Goal: Book appointment/travel/reservation

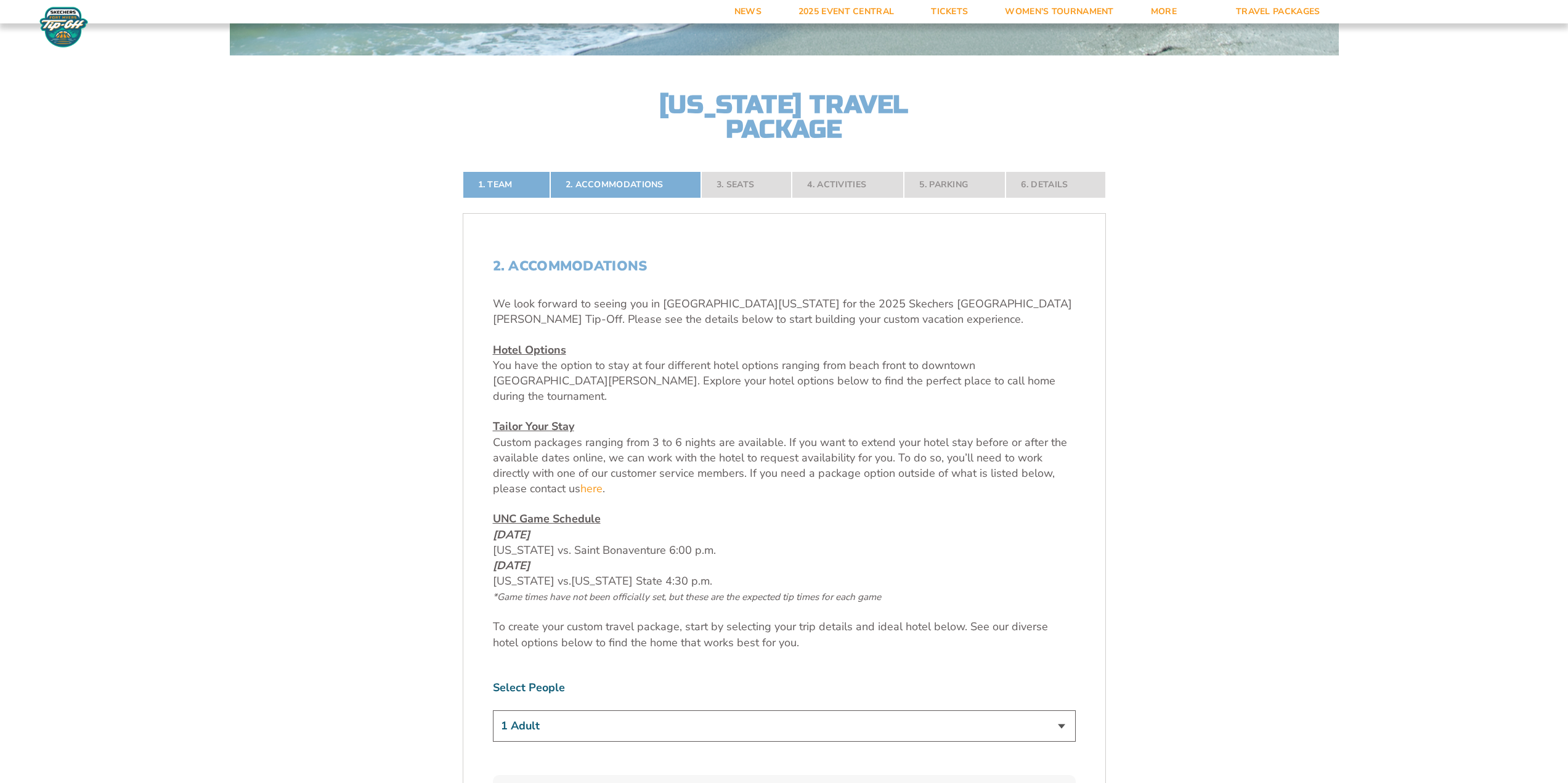
scroll to position [431, 0]
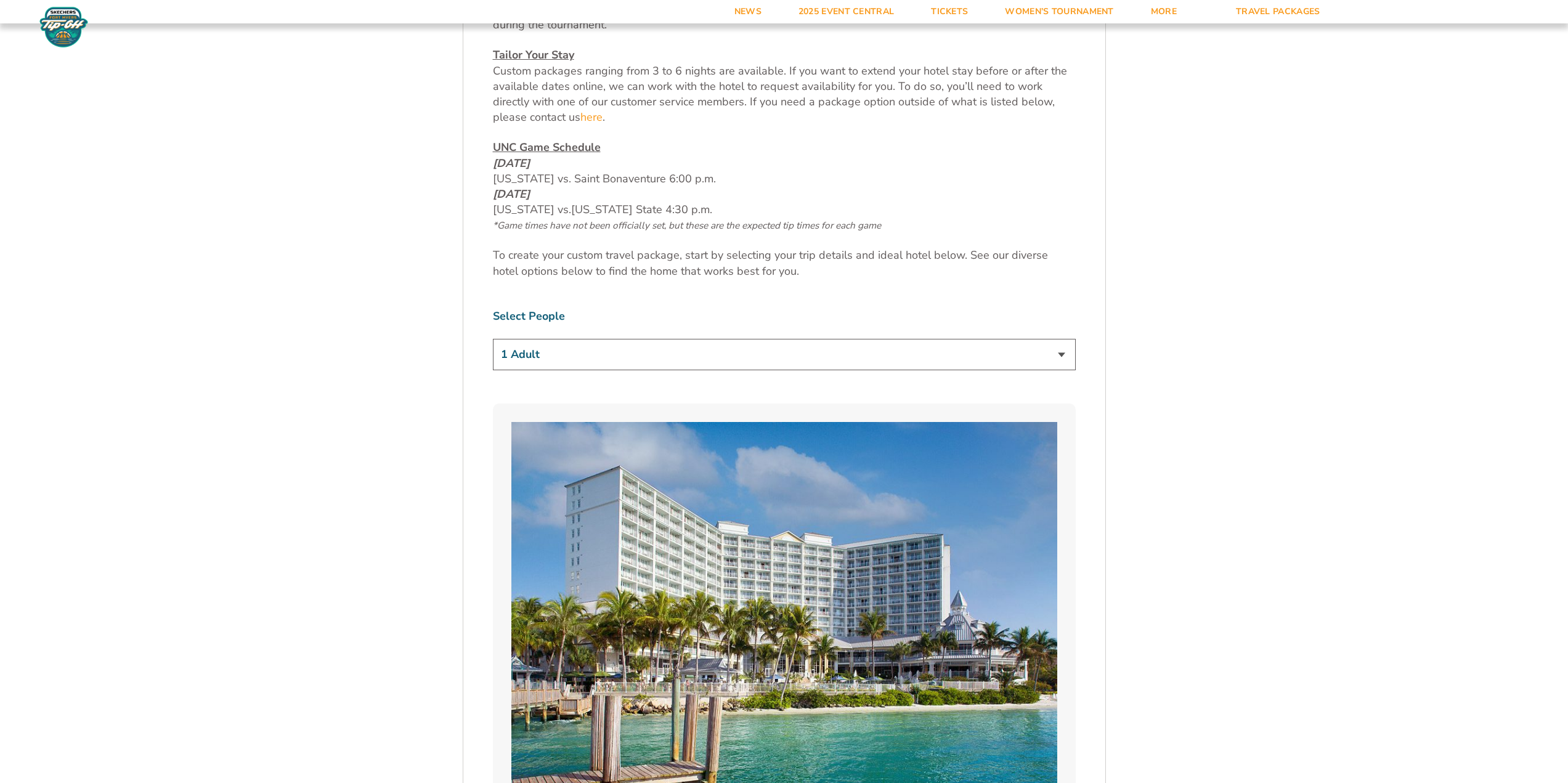
scroll to position [801, 0]
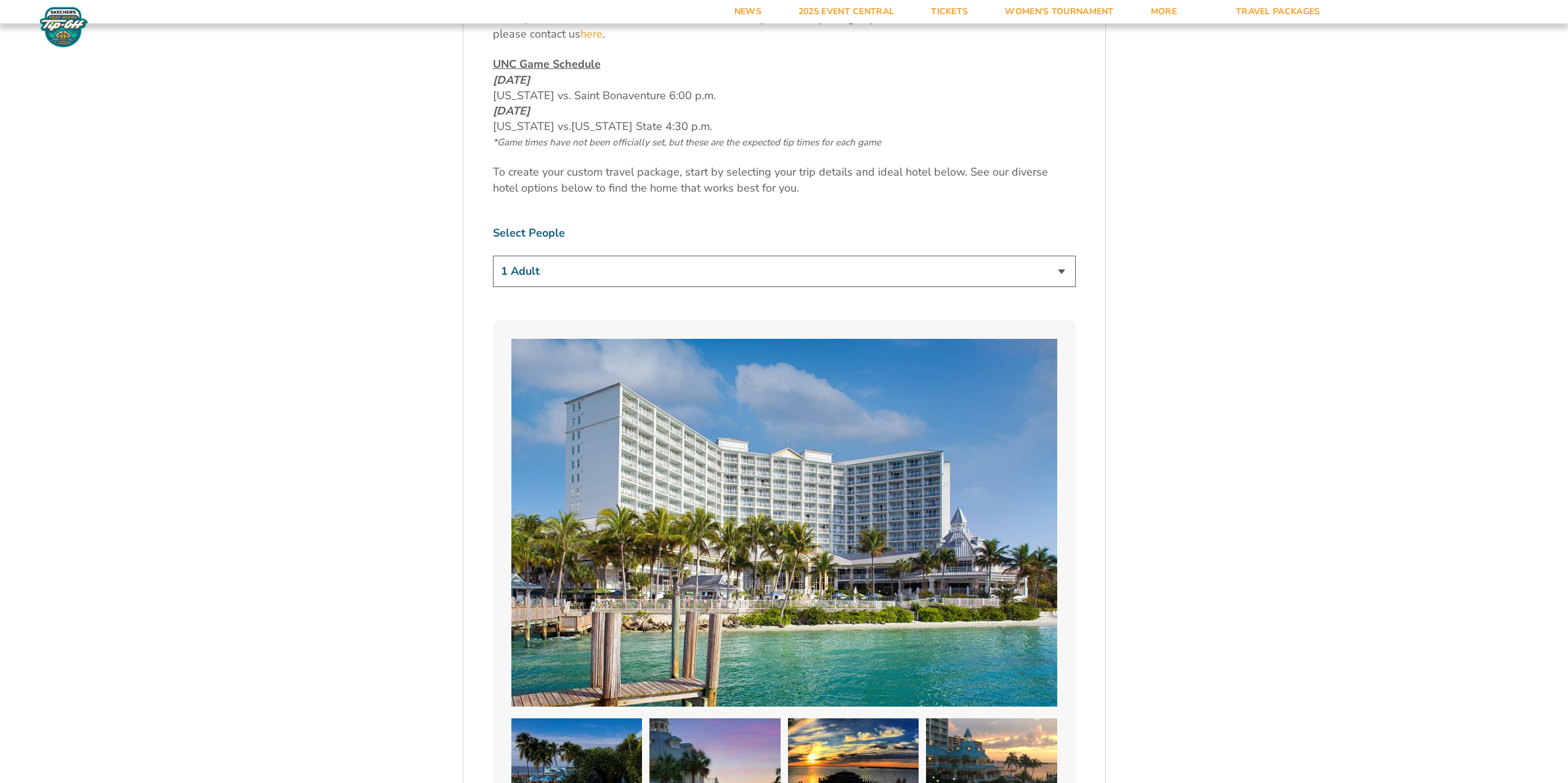
click at [587, 256] on select "1 Adult 2 Adults 3 Adults 4 Adults 2 Adults + 1 Child 2 Adults + 2 Children 2 A…" at bounding box center [784, 271] width 583 height 32
click at [493, 256] on select "1 Adult 2 Adults 3 Adults 4 Adults 2 Adults + 1 Child 2 Adults + 2 Children 2 A…" at bounding box center [784, 271] width 583 height 32
click at [528, 261] on select "1 Adult 2 Adults 3 Adults 4 Adults 2 Adults + 1 Child 2 Adults + 2 Children 2 A…" at bounding box center [784, 271] width 583 height 32
select select "2 Adults + 3 Children"
click at [493, 256] on select "1 Adult 2 Adults 3 Adults 4 Adults 2 Adults + 1 Child 2 Adults + 2 Children 2 A…" at bounding box center [784, 271] width 583 height 32
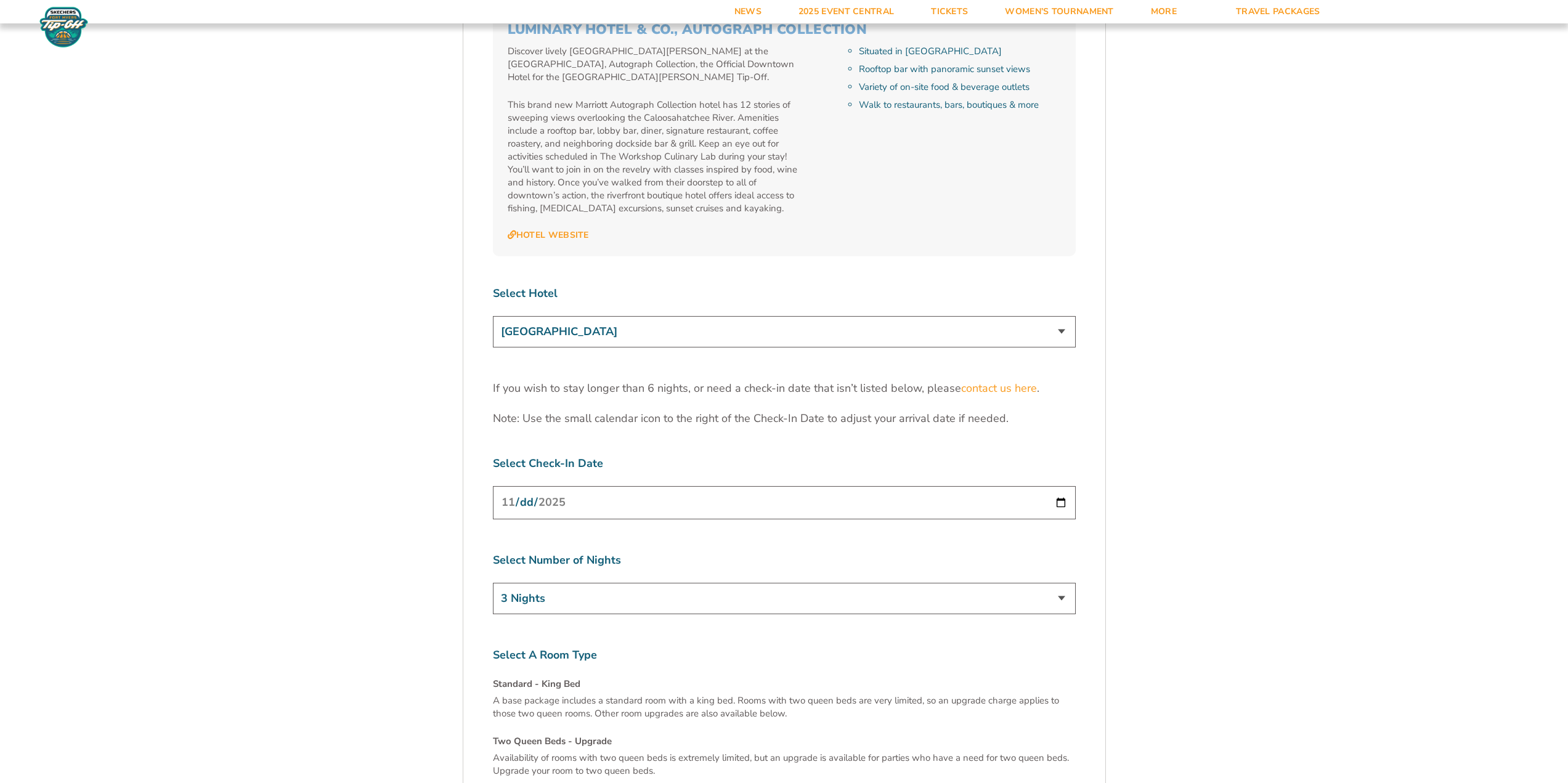
scroll to position [3819, 0]
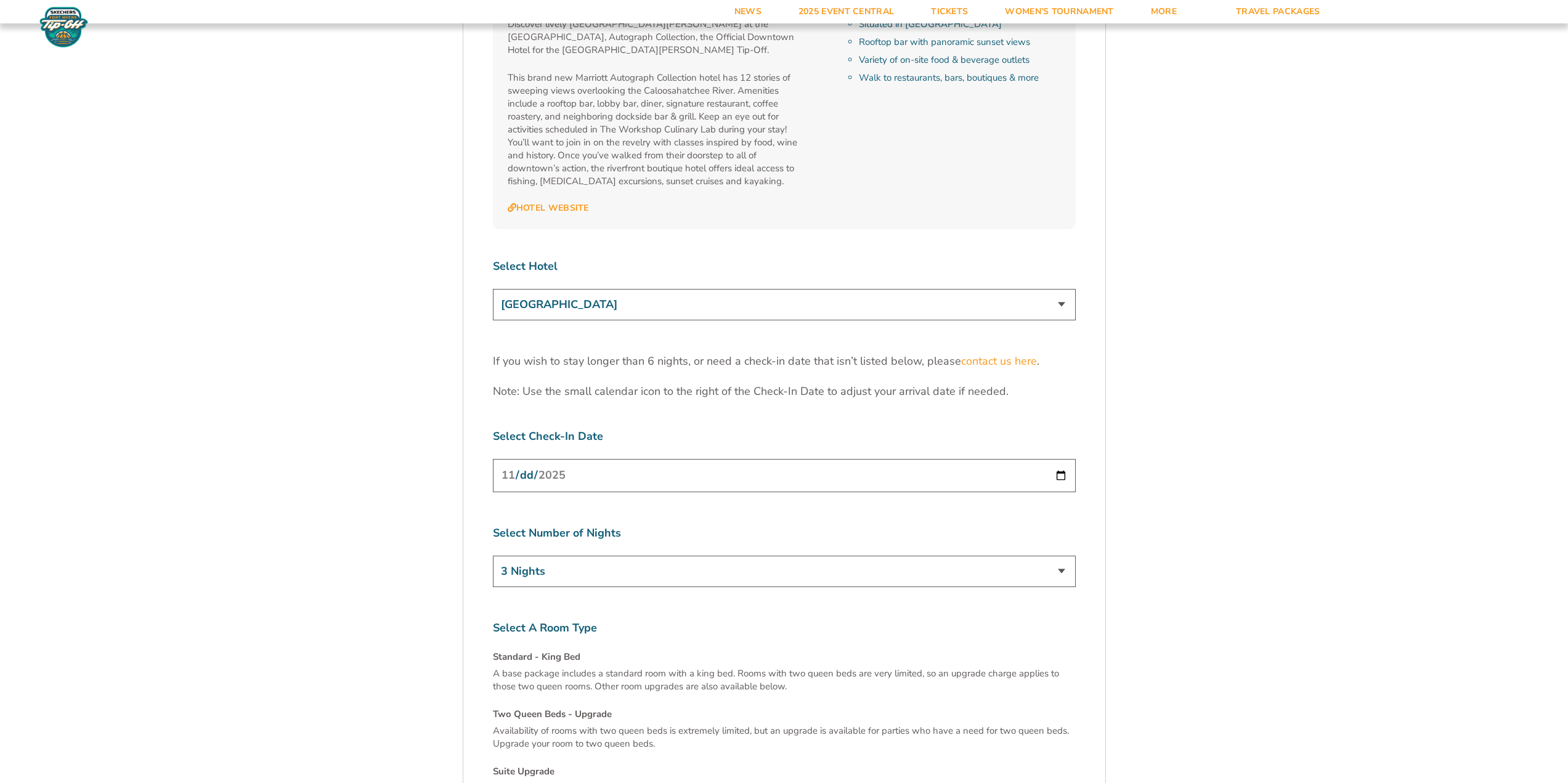
click at [550, 288] on select "[GEOGRAPHIC_DATA] [GEOGRAPHIC_DATA] [GEOGRAPHIC_DATA], Autograph Collection" at bounding box center [784, 304] width 583 height 32
select select "17487"
click at [493, 288] on select "[GEOGRAPHIC_DATA] [GEOGRAPHIC_DATA] [GEOGRAPHIC_DATA], Autograph Collection" at bounding box center [784, 304] width 583 height 32
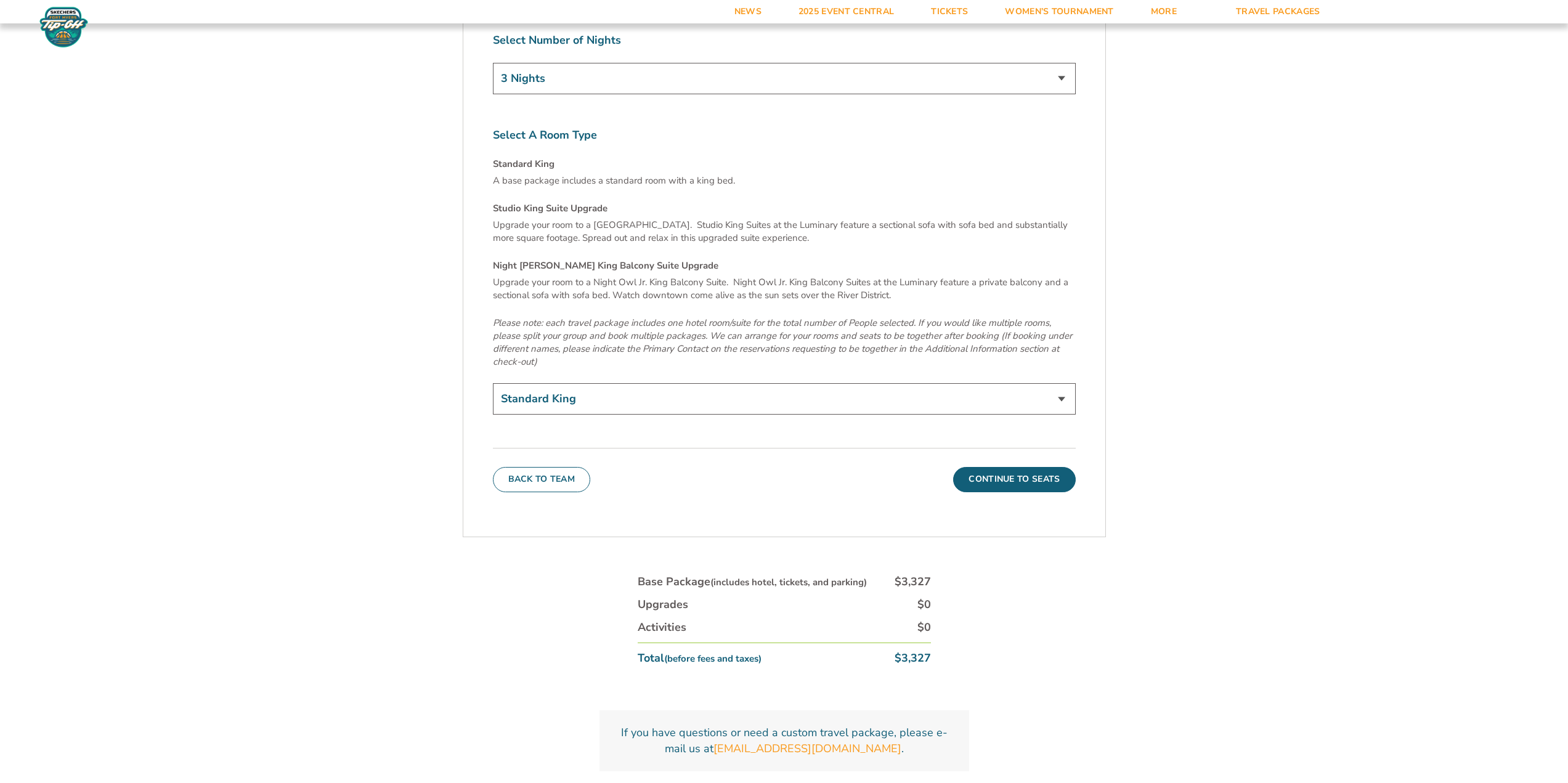
scroll to position [4250, 0]
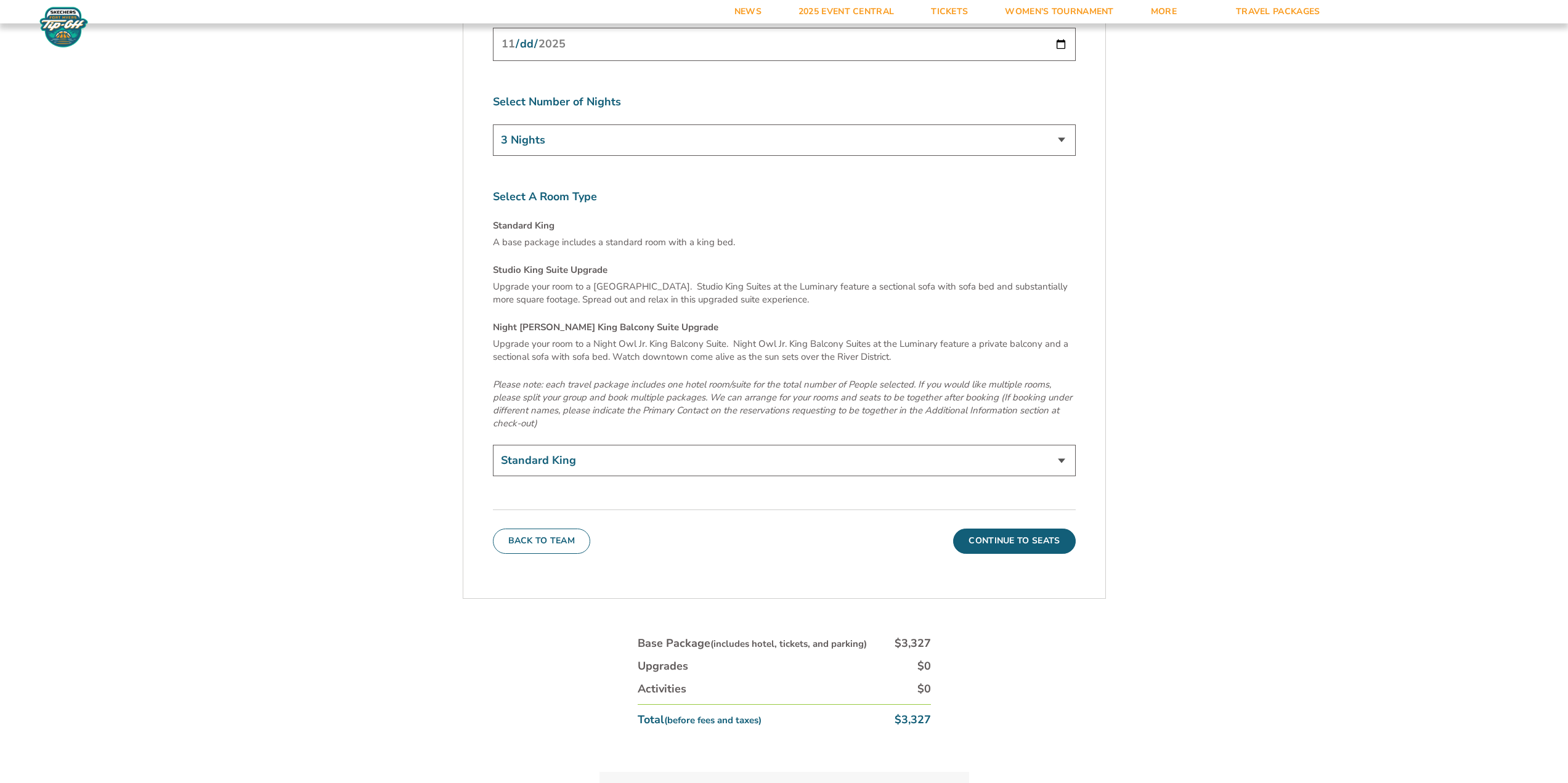
click at [595, 445] on select "Standard King Studio King Suite Upgrade (+$120 per night) Night Owl Jr. King Ba…" at bounding box center [784, 460] width 583 height 32
click at [599, 445] on select "Standard King Studio King Suite Upgrade (+$120 per night) Night Owl Jr. King Ba…" at bounding box center [784, 460] width 583 height 32
select select "Studio King Suite Upgrade"
click at [493, 445] on select "Standard King Studio King Suite Upgrade (+$120 per night) Night Owl Jr. King Ba…" at bounding box center [784, 460] width 583 height 32
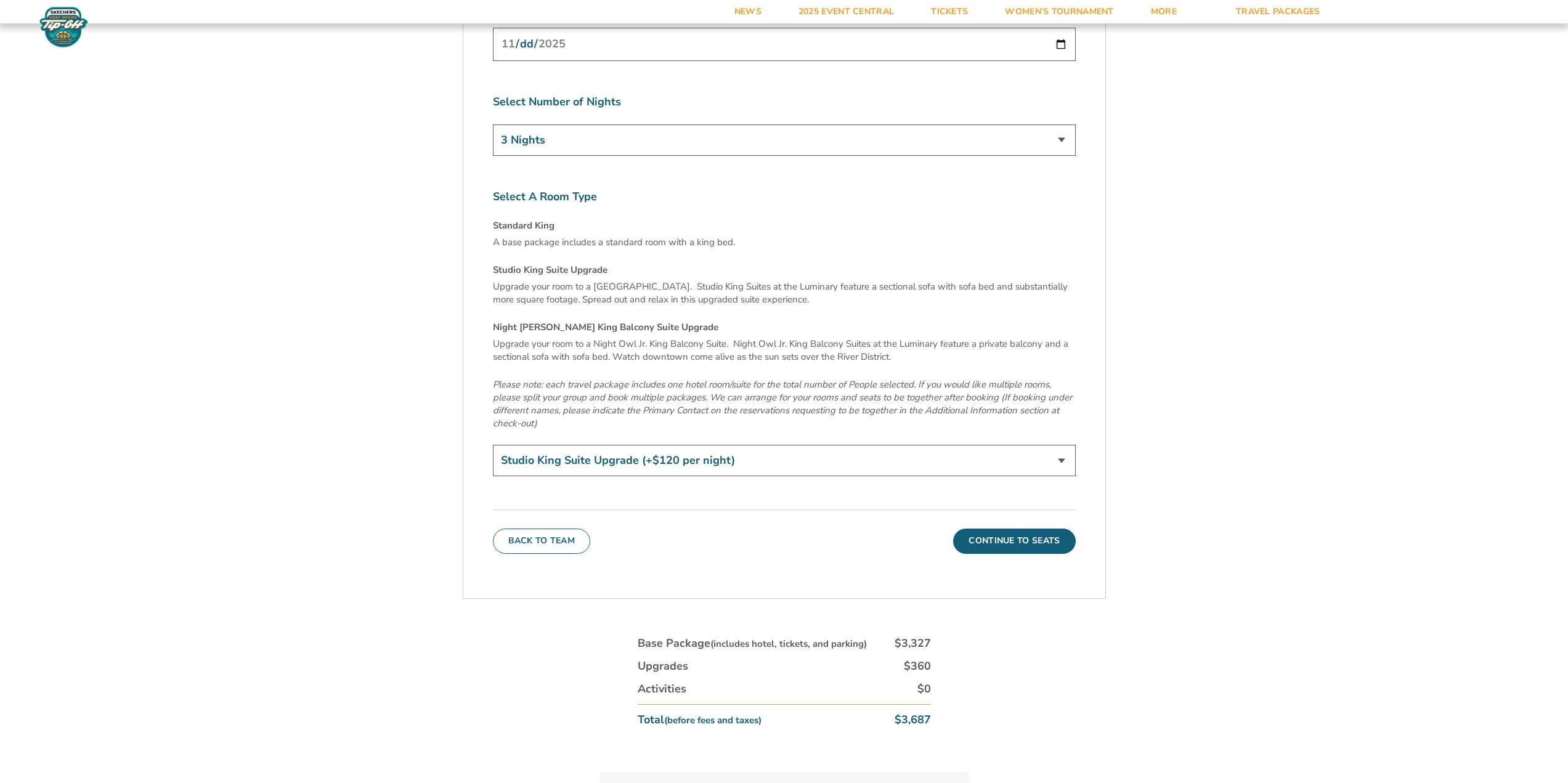
click at [1032, 529] on button "Continue To Seats" at bounding box center [1014, 541] width 122 height 25
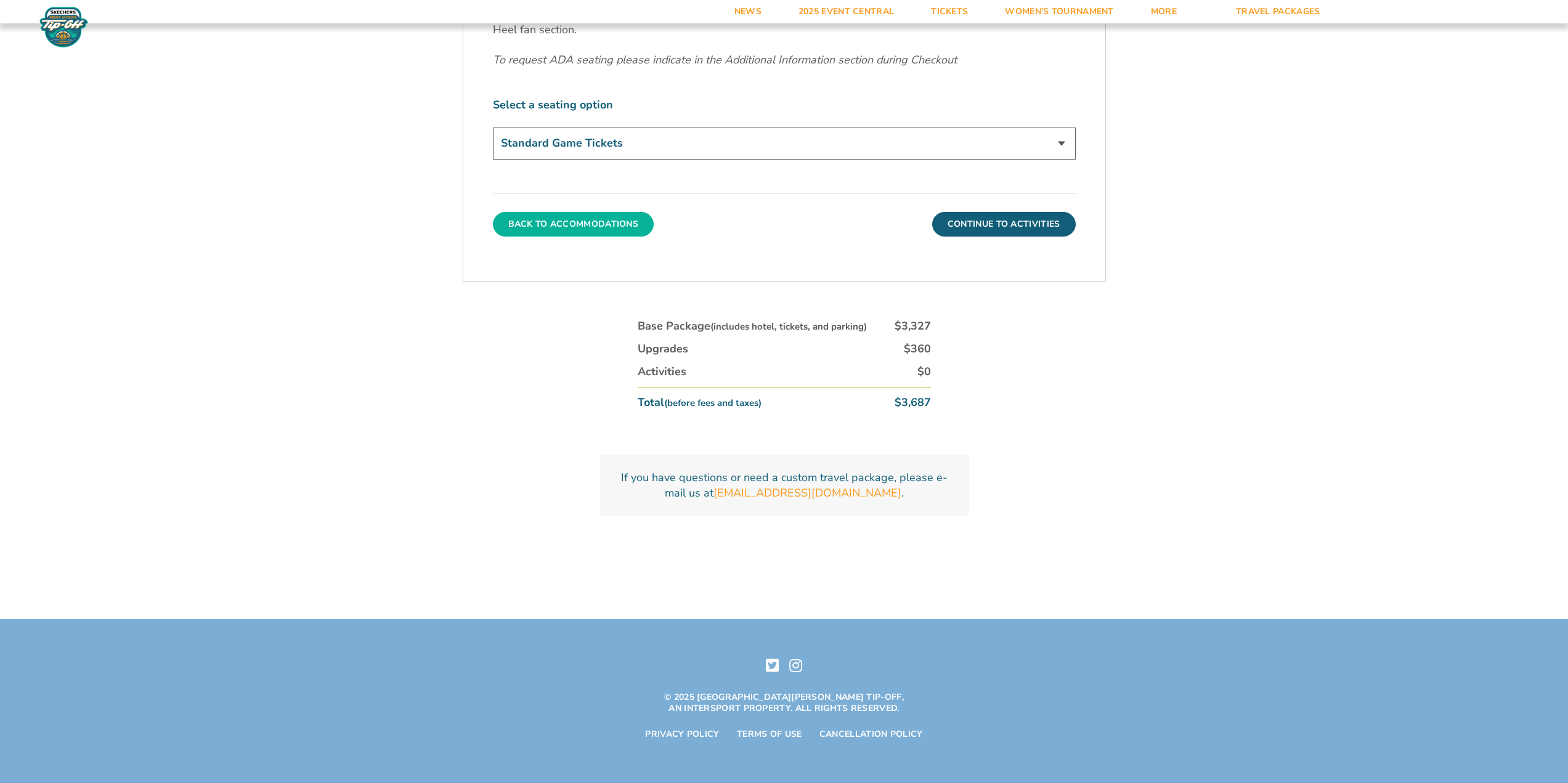
scroll to position [661, 0]
click at [927, 147] on select "Standard Game Tickets" at bounding box center [784, 142] width 583 height 32
click at [860, 147] on select "Standard Game Tickets" at bounding box center [784, 142] width 583 height 32
click at [951, 215] on button "Continue To Activities" at bounding box center [1004, 222] width 143 height 25
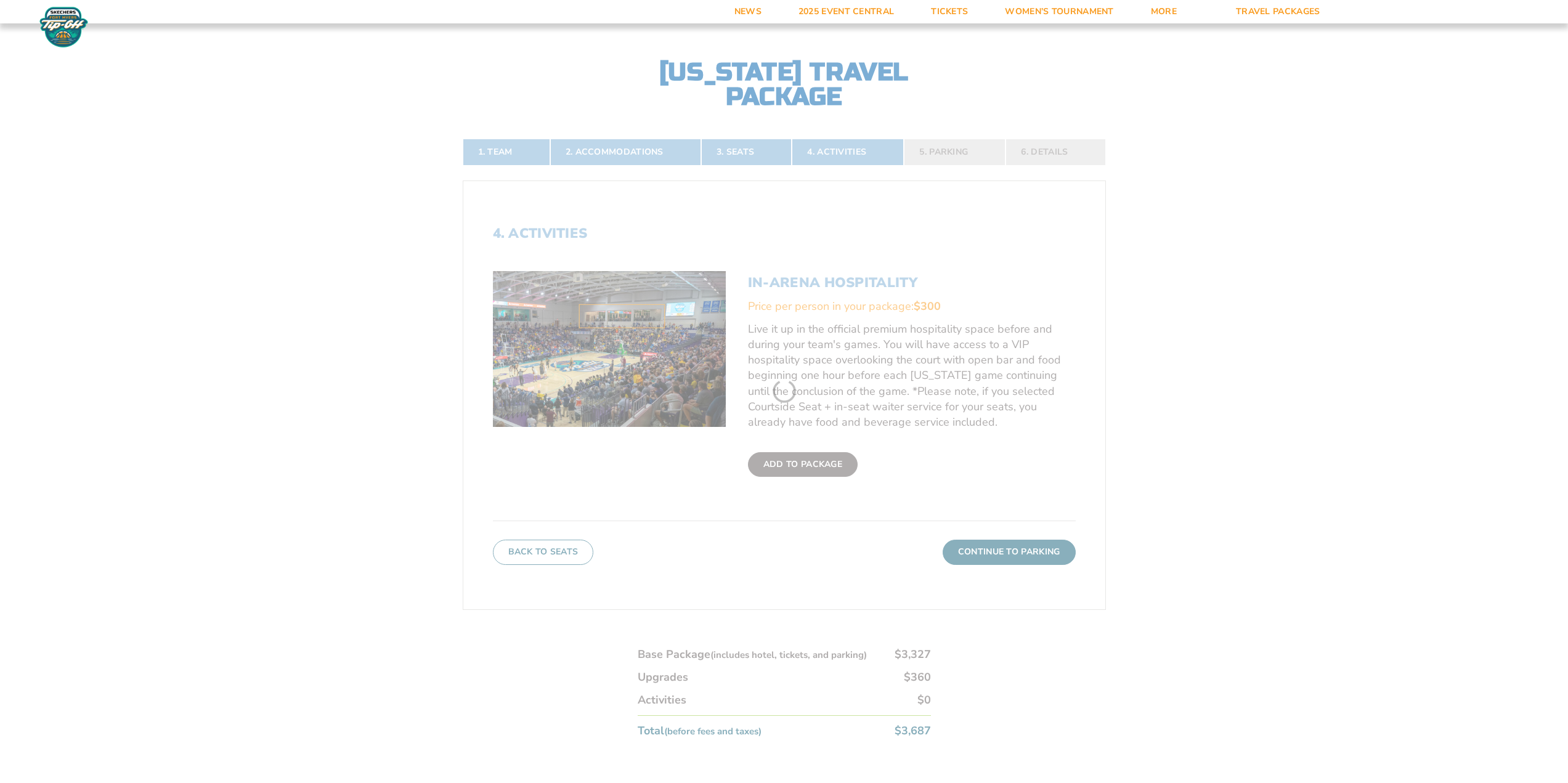
scroll to position [371, 0]
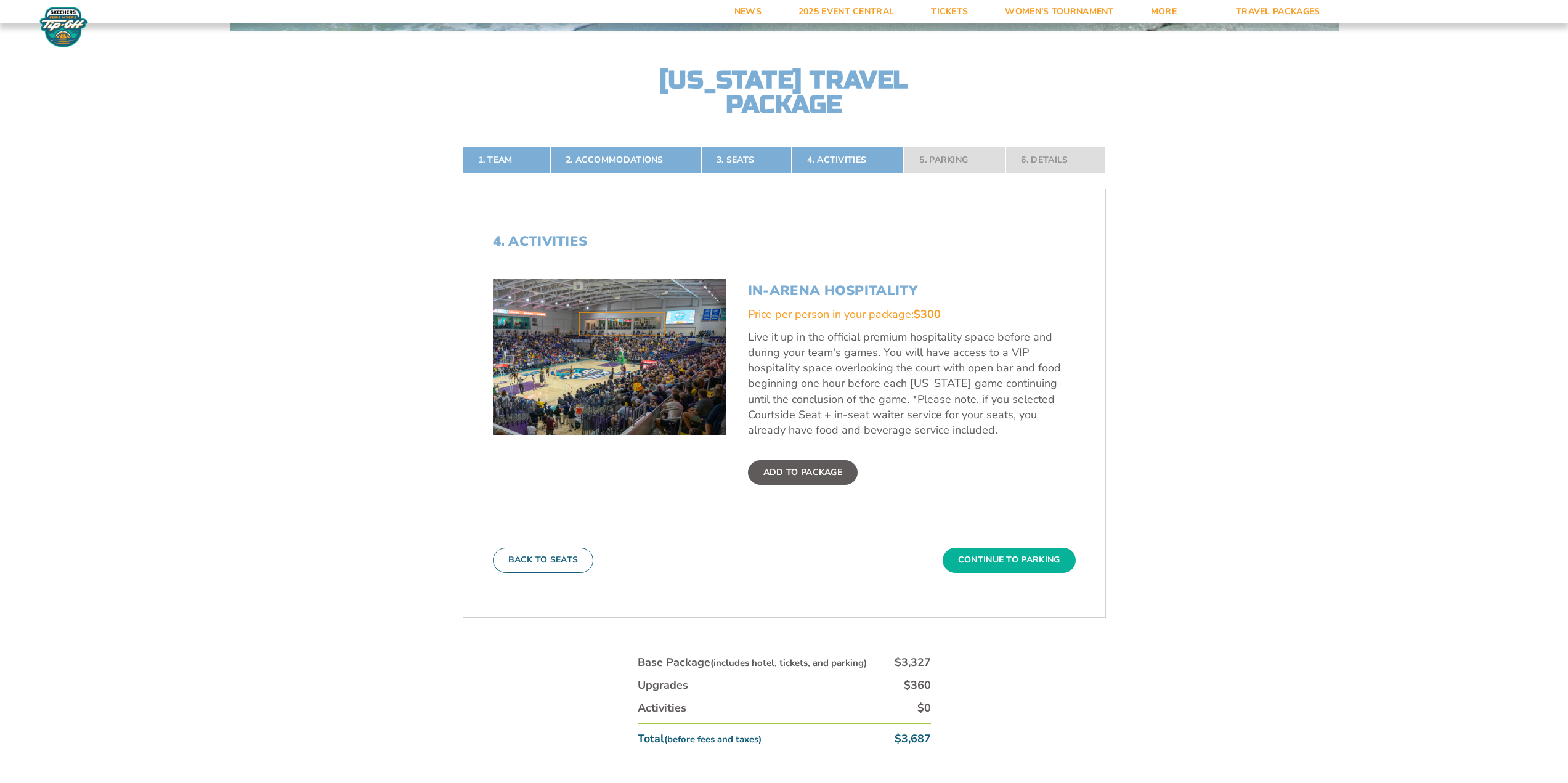
click at [1028, 555] on button "Continue To Parking" at bounding box center [1009, 560] width 133 height 25
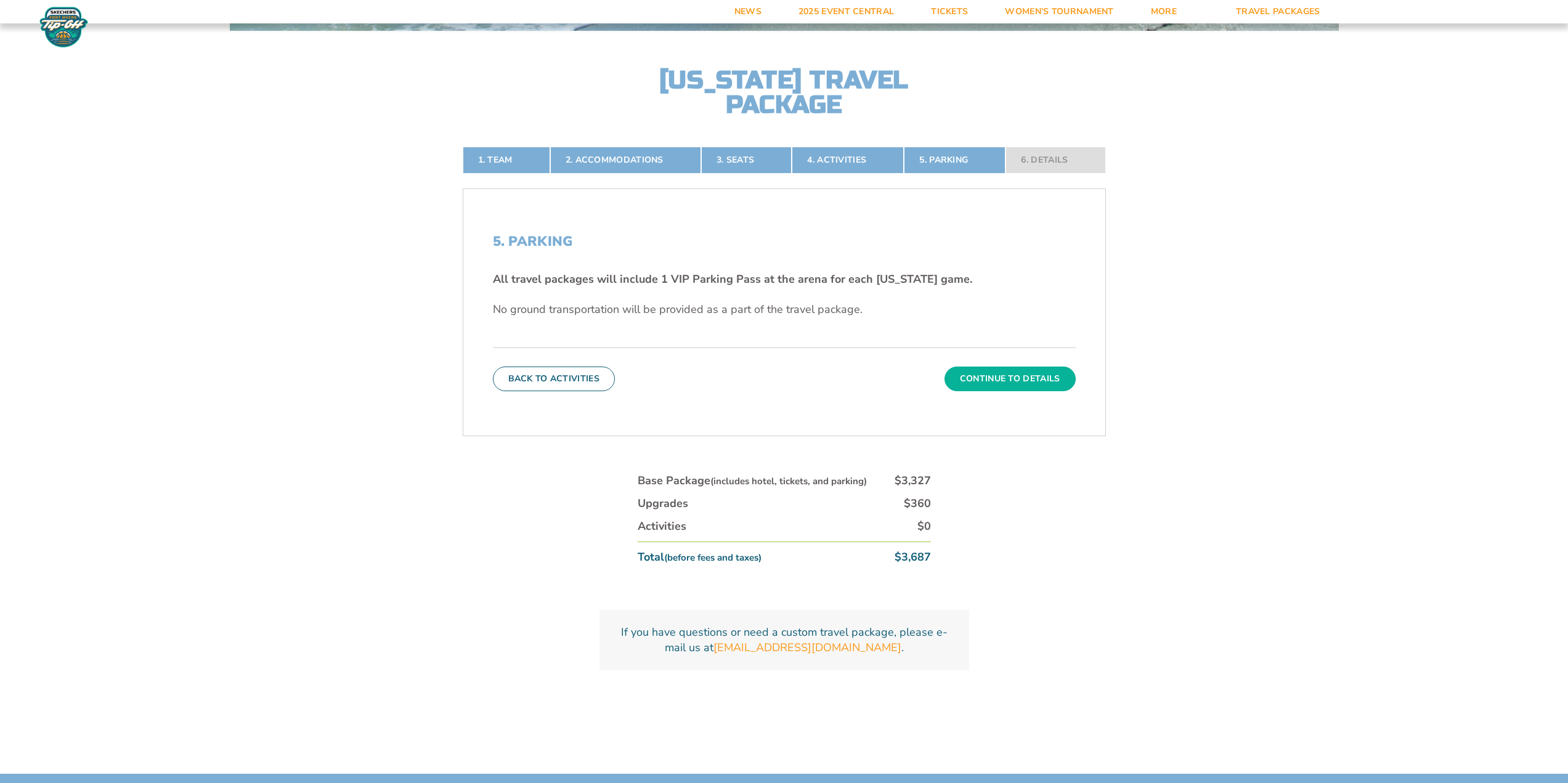
click at [1005, 379] on button "Continue To Details" at bounding box center [1010, 379] width 131 height 25
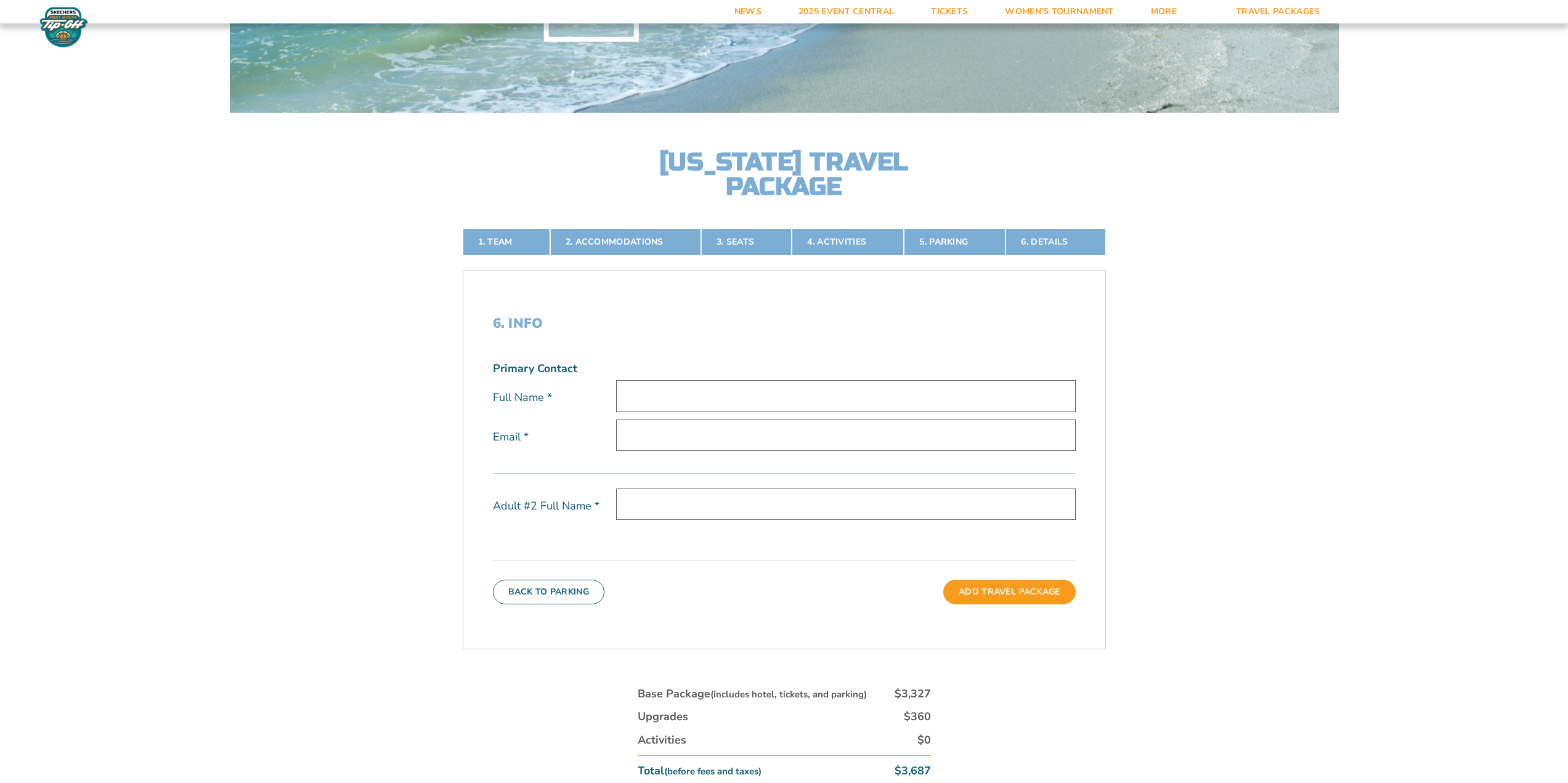
scroll to position [0, 0]
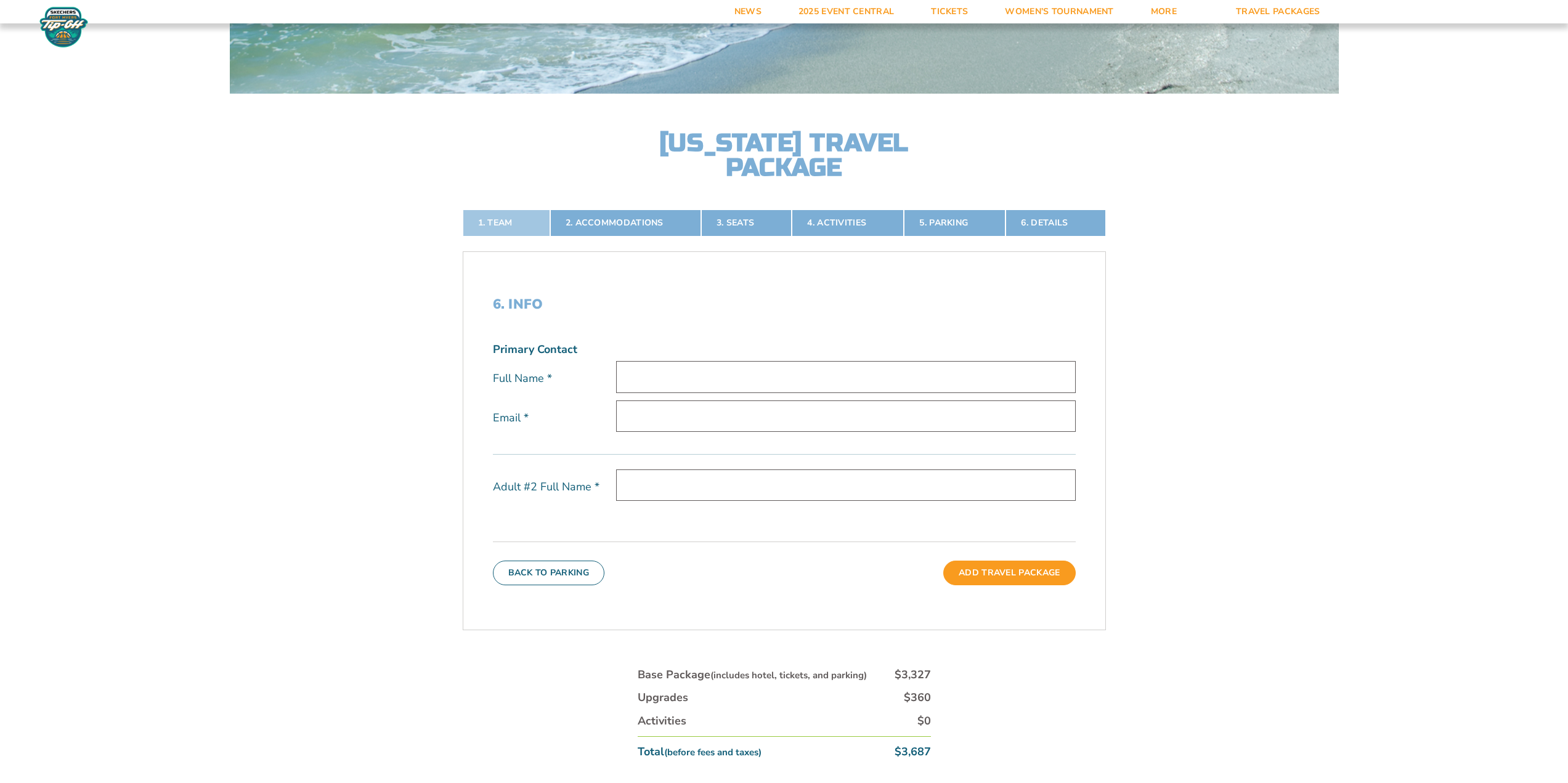
click at [498, 218] on link "1. Team" at bounding box center [507, 223] width 88 height 27
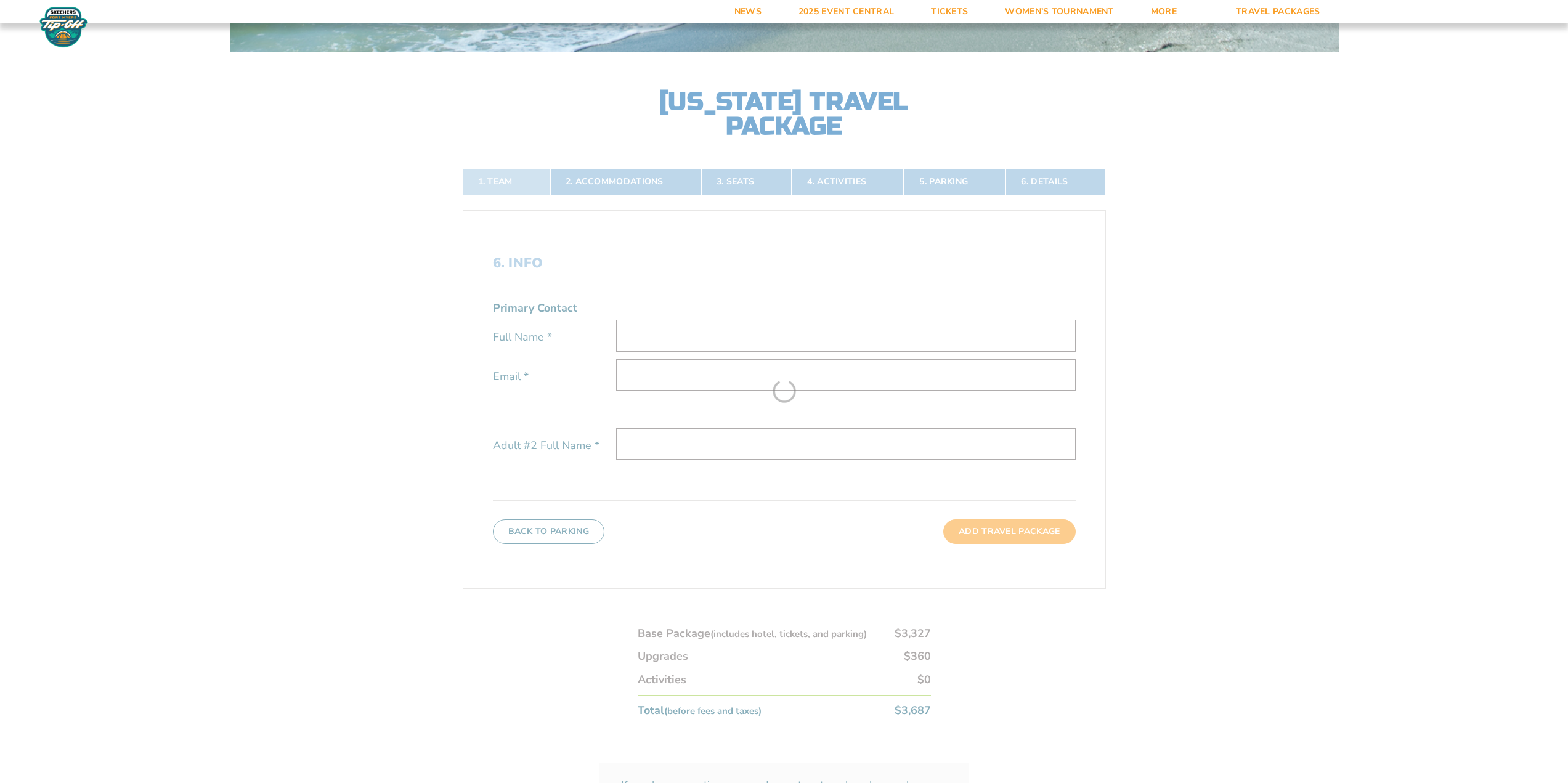
scroll to position [371, 0]
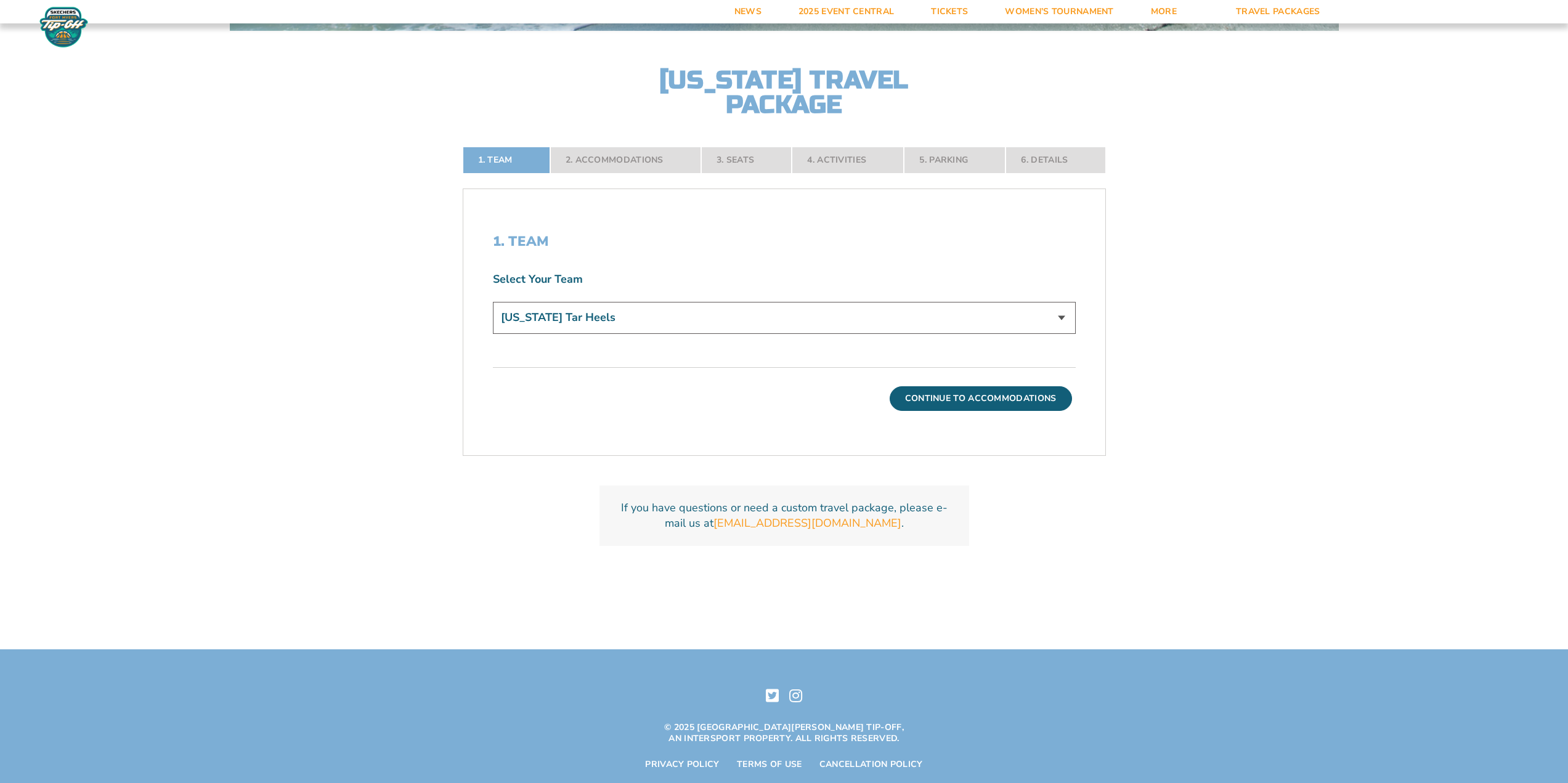
click at [587, 165] on nav "1. Team 2. Accommodations 3. Seats 4. Activities 5. Parking 6. Details" at bounding box center [784, 161] width 643 height 27
click at [941, 392] on button "Continue To Accommodations" at bounding box center [981, 398] width 182 height 25
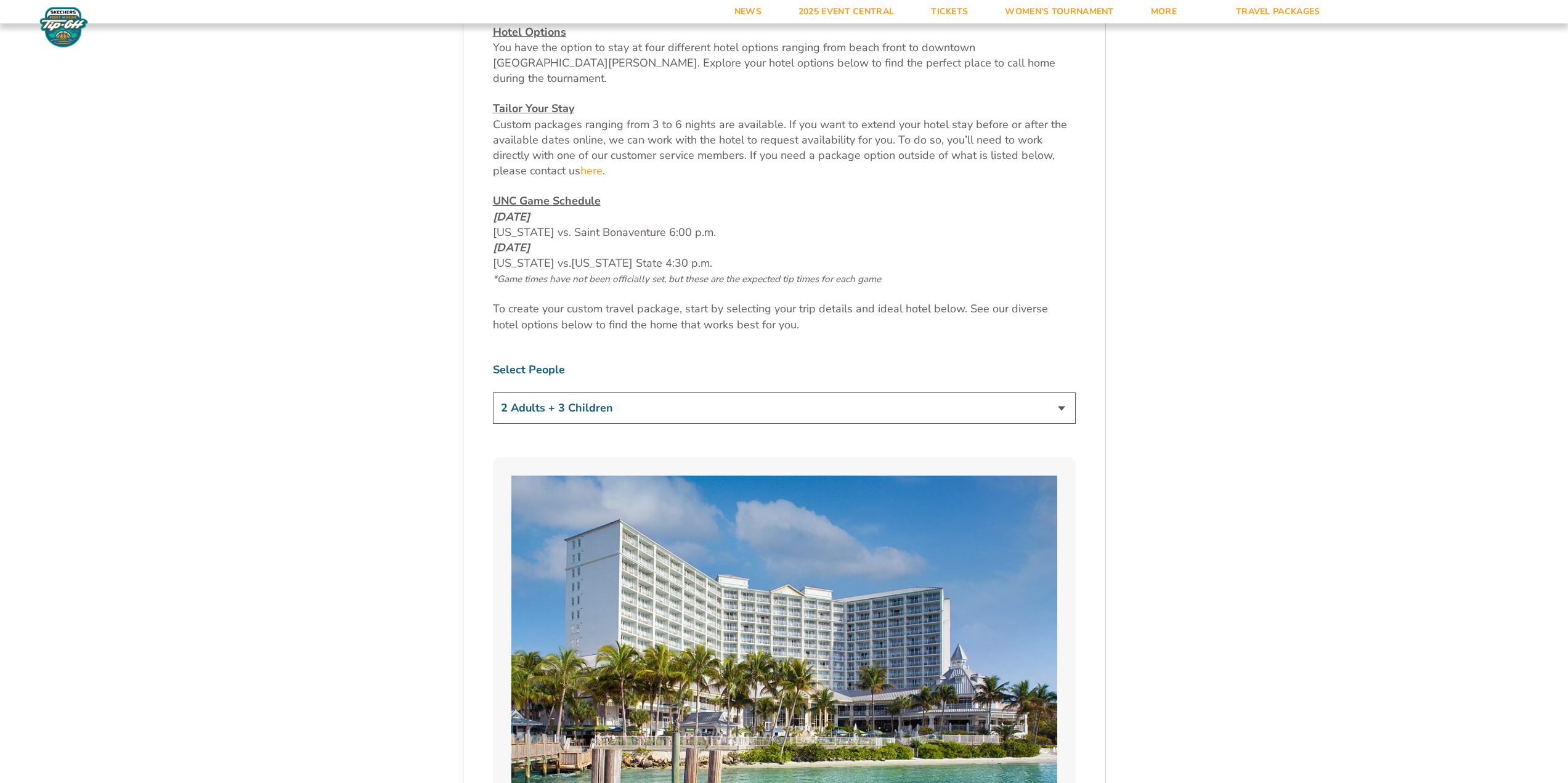
scroll to position [679, 0]
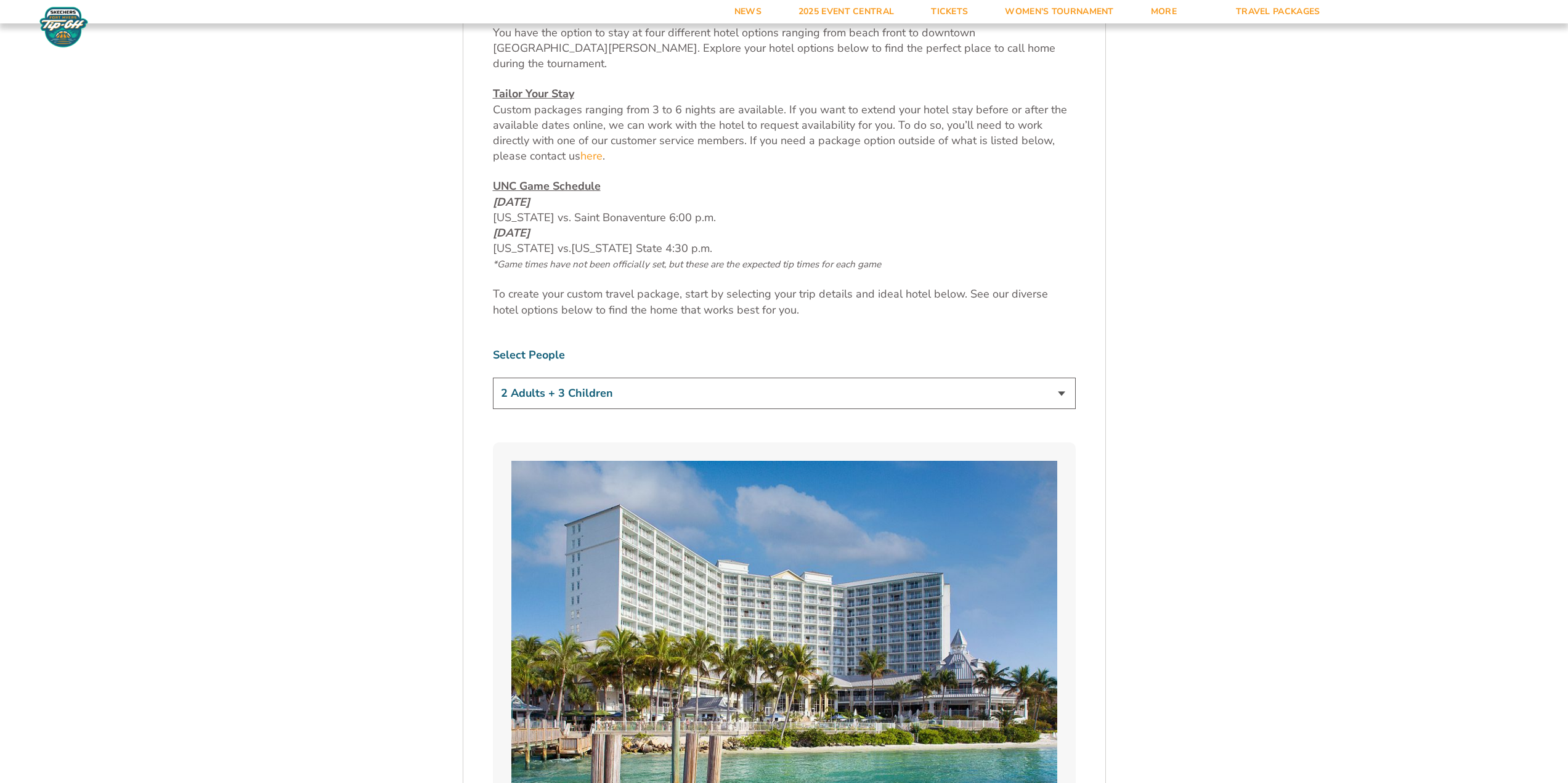
click at [545, 378] on select "1 Adult 2 Adults 3 Adults 4 Adults 2 Adults + 1 Child 2 Adults + 2 Children 2 A…" at bounding box center [784, 393] width 583 height 32
select select "2 Adults"
click at [493, 378] on select "1 Adult 2 Adults 3 Adults 4 Adults 2 Adults + 1 Child 2 Adults + 2 Children 2 A…" at bounding box center [784, 393] width 583 height 32
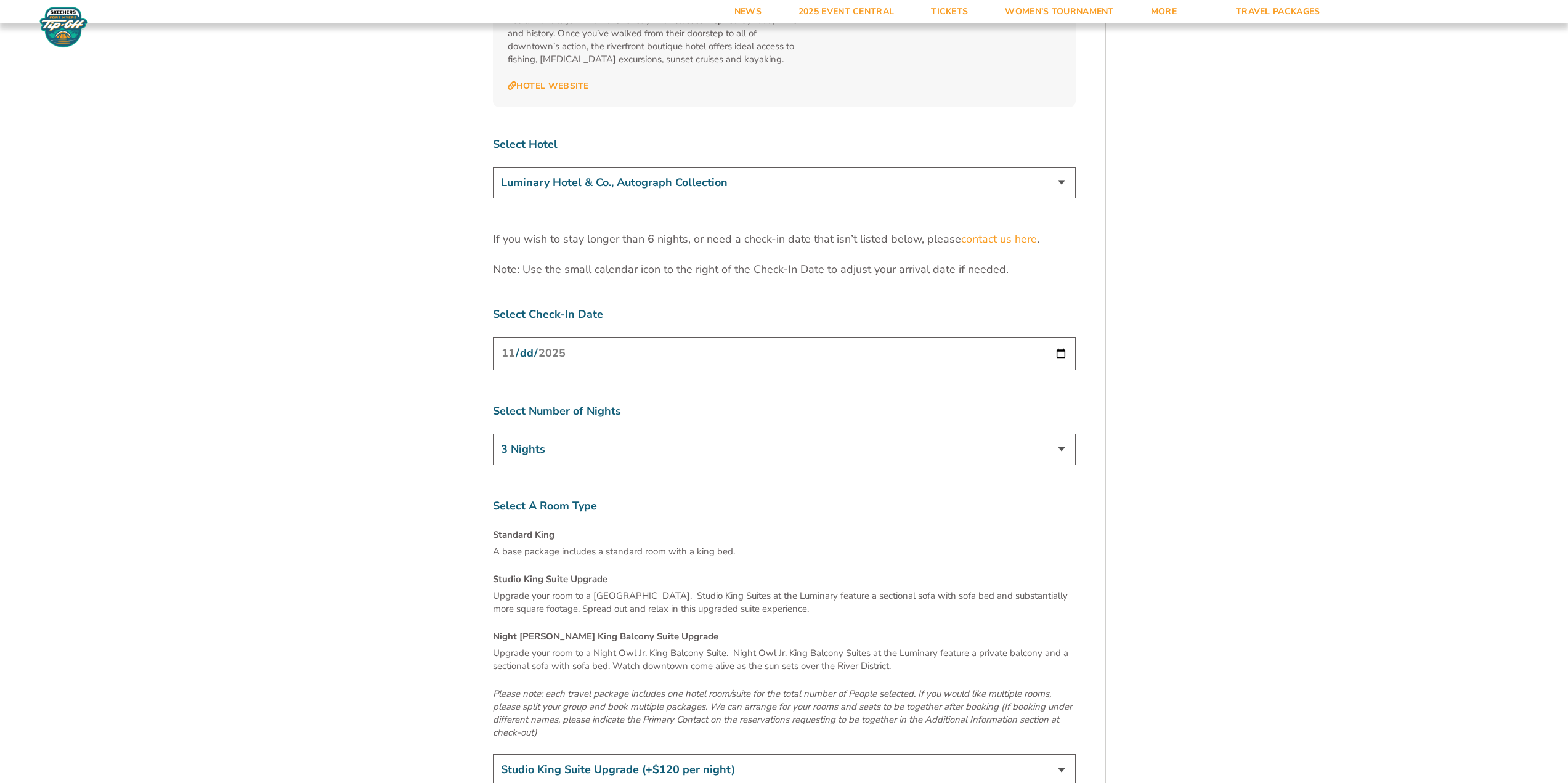
scroll to position [3943, 0]
click at [555, 165] on select "[GEOGRAPHIC_DATA] [GEOGRAPHIC_DATA] [GEOGRAPHIC_DATA], Autograph Collection" at bounding box center [784, 180] width 583 height 32
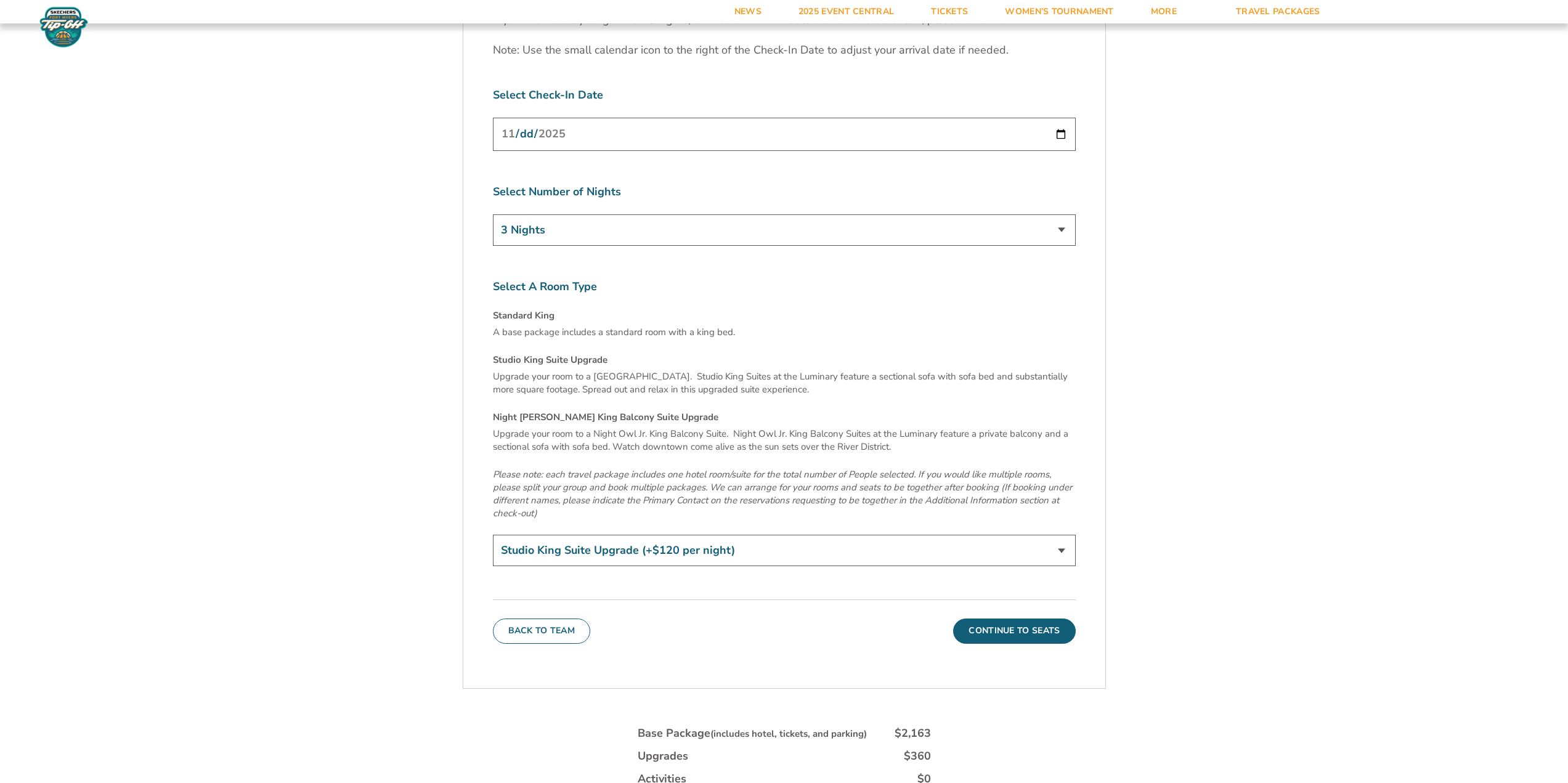
scroll to position [4313, 0]
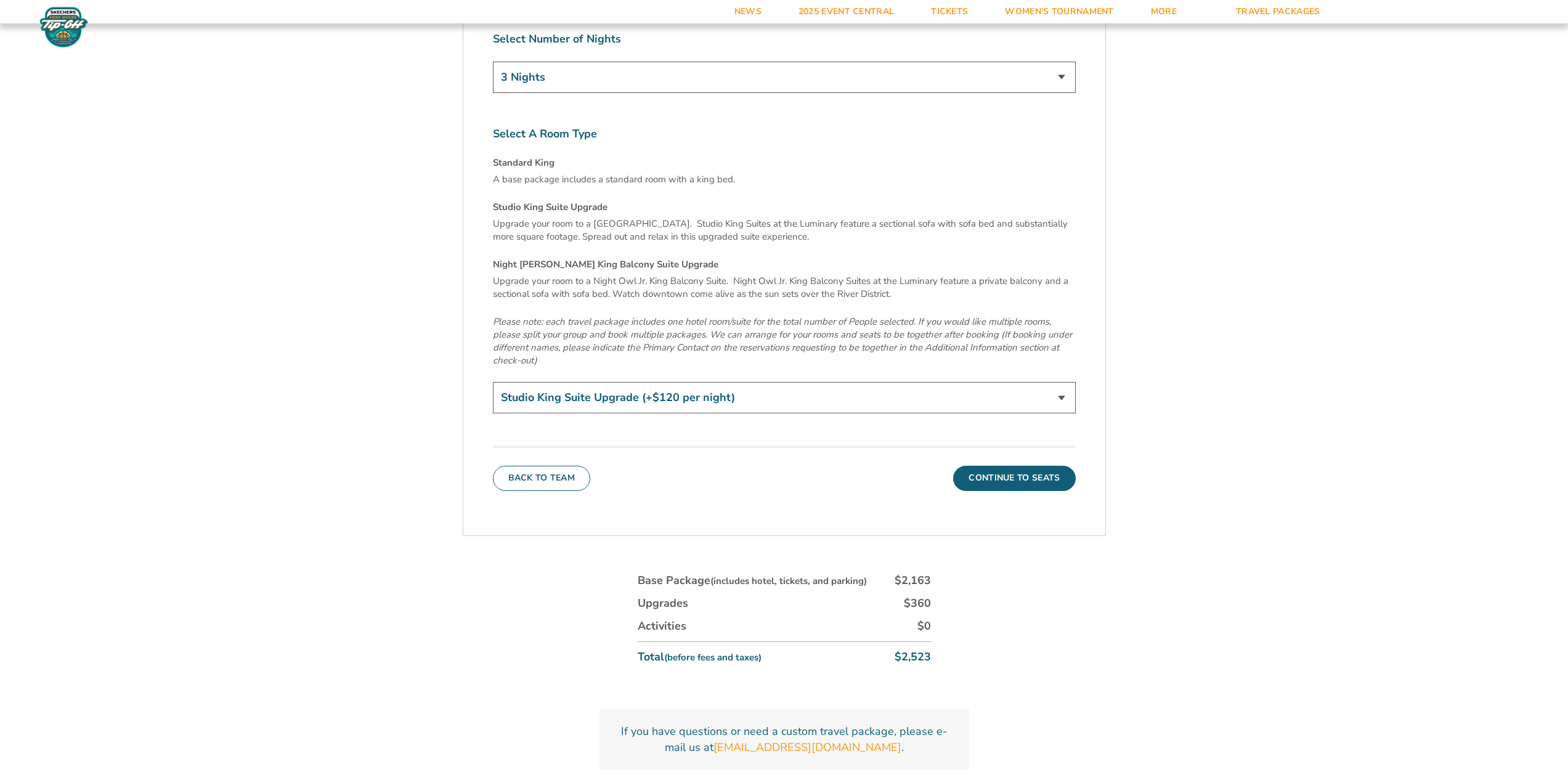
click at [684, 382] on select "Standard King Studio King Suite Upgrade (+$120 per night) Night Owl Jr. King Ba…" at bounding box center [784, 398] width 583 height 32
click at [493, 382] on select "Standard King Studio King Suite Upgrade (+$120 per night) Night Owl Jr. King Ba…" at bounding box center [784, 398] width 583 height 32
click at [671, 382] on select "Standard King Studio King Suite Upgrade (+$120 per night) Night Owl Jr. King Ba…" at bounding box center [784, 398] width 583 height 32
click at [493, 382] on select "Standard King Studio King Suite Upgrade (+$120 per night) Night Owl Jr. King Ba…" at bounding box center [784, 398] width 583 height 32
click at [659, 382] on select "Standard King Studio King Suite Upgrade (+$120 per night) Night Owl Jr. King Ba…" at bounding box center [784, 398] width 583 height 32
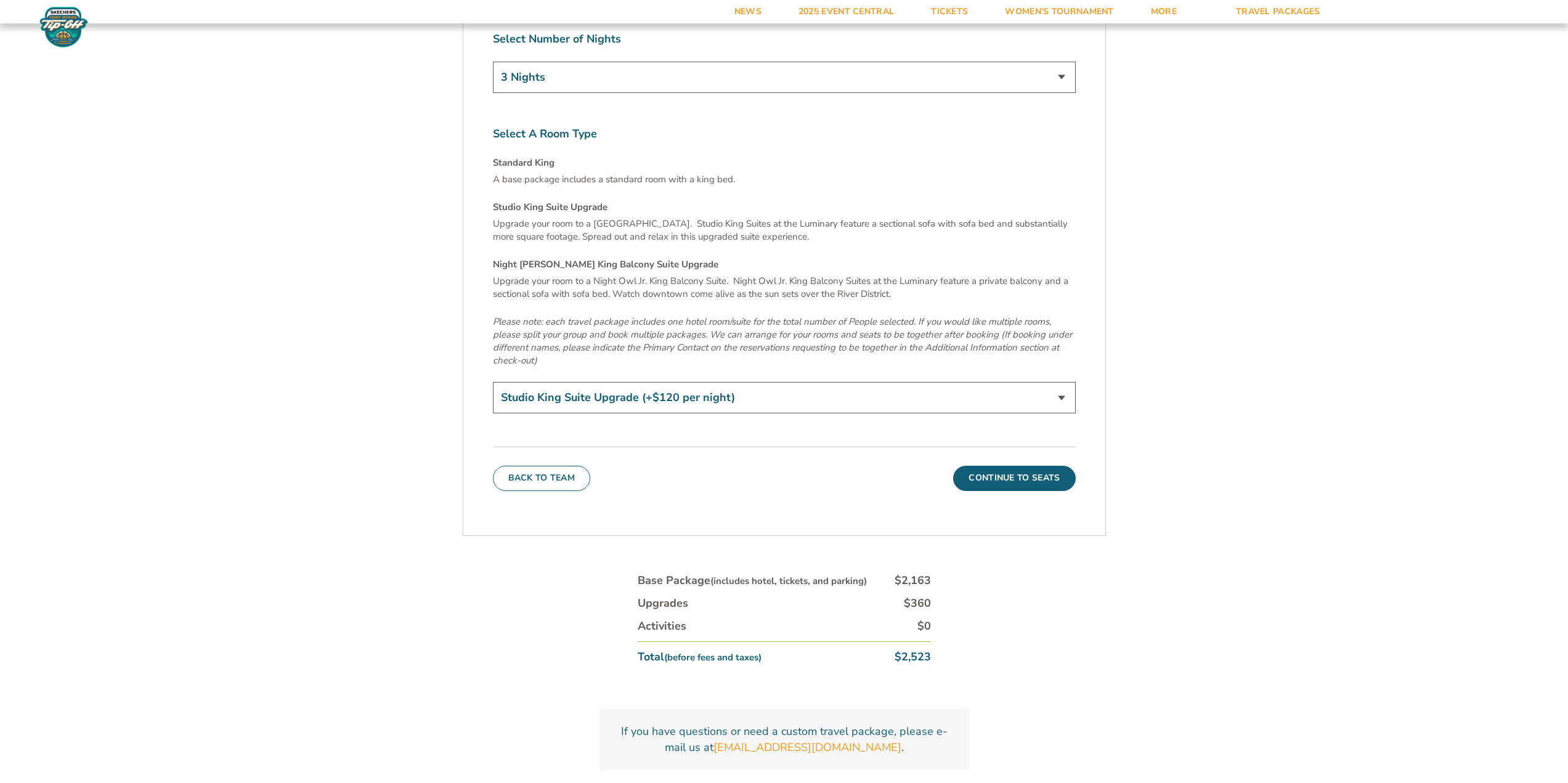
select select "Night [PERSON_NAME] King Balcony Suite Upgrade"
click at [493, 382] on select "Standard King Studio King Suite Upgrade (+$120 per night) Night Owl Jr. King Ba…" at bounding box center [784, 398] width 583 height 32
click at [999, 465] on button "Continue To Seats" at bounding box center [1014, 477] width 122 height 25
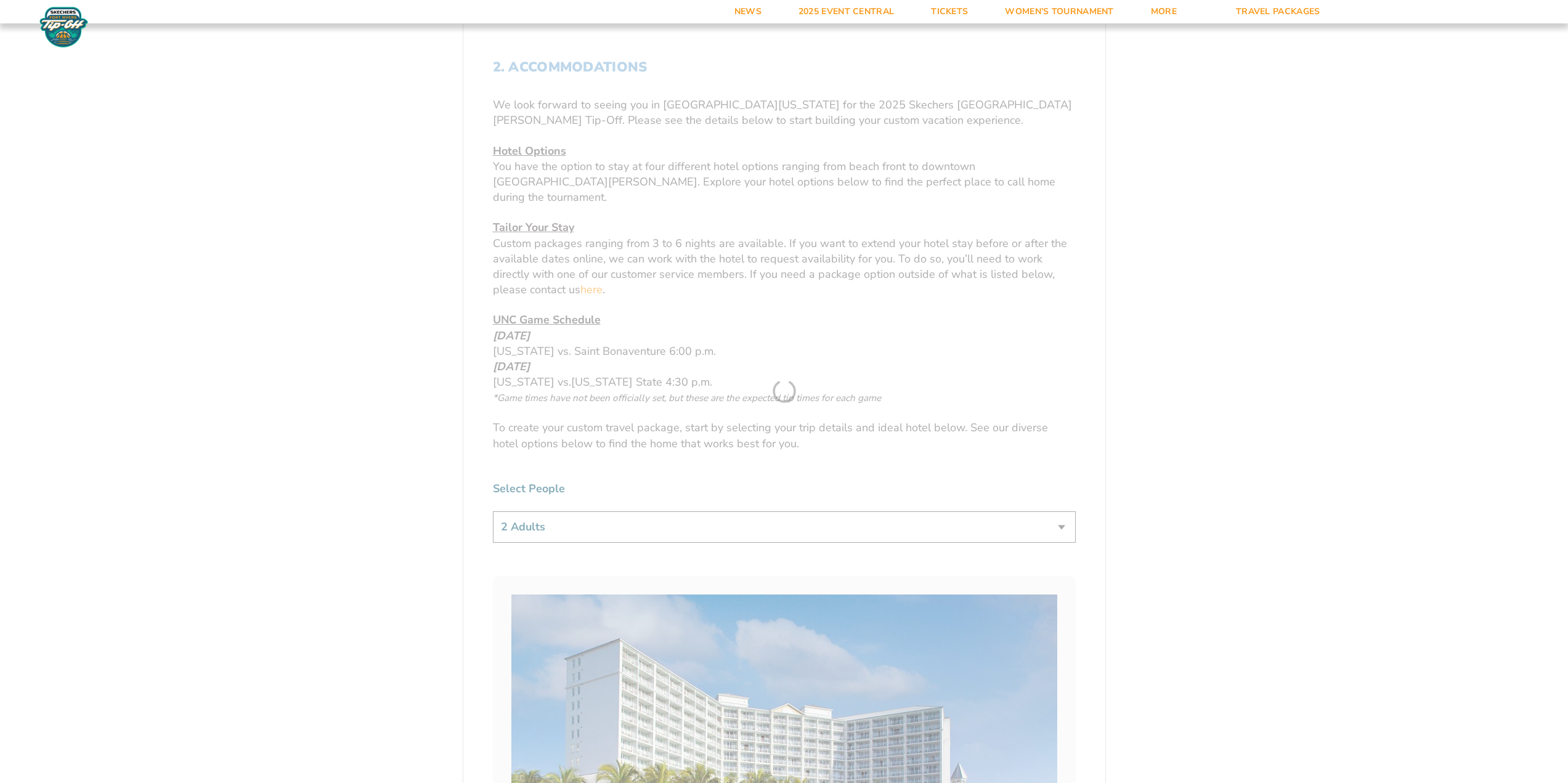
scroll to position [371, 0]
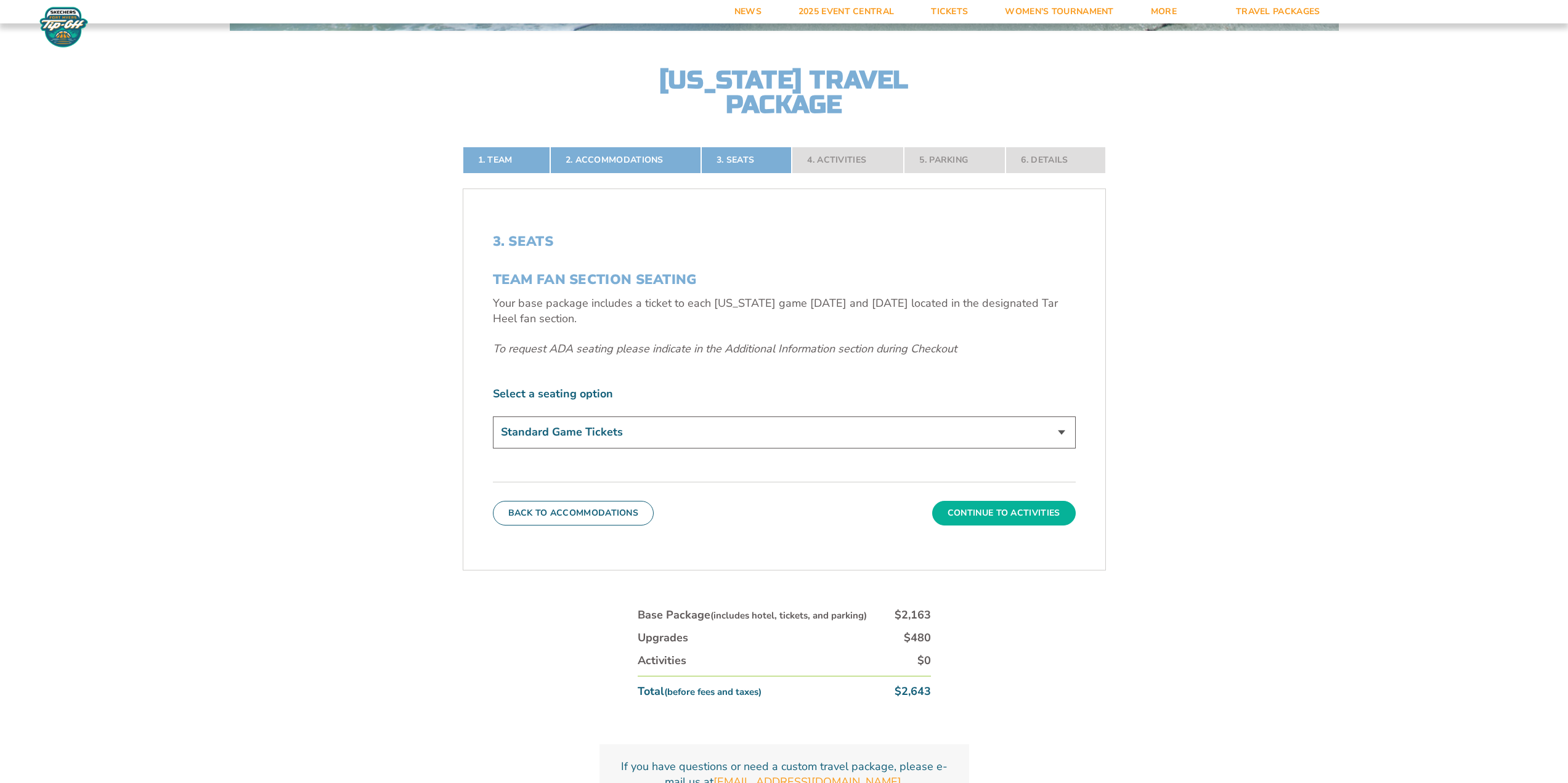
click at [1013, 513] on button "Continue To Activities" at bounding box center [1004, 513] width 143 height 25
